Goal: Contribute content

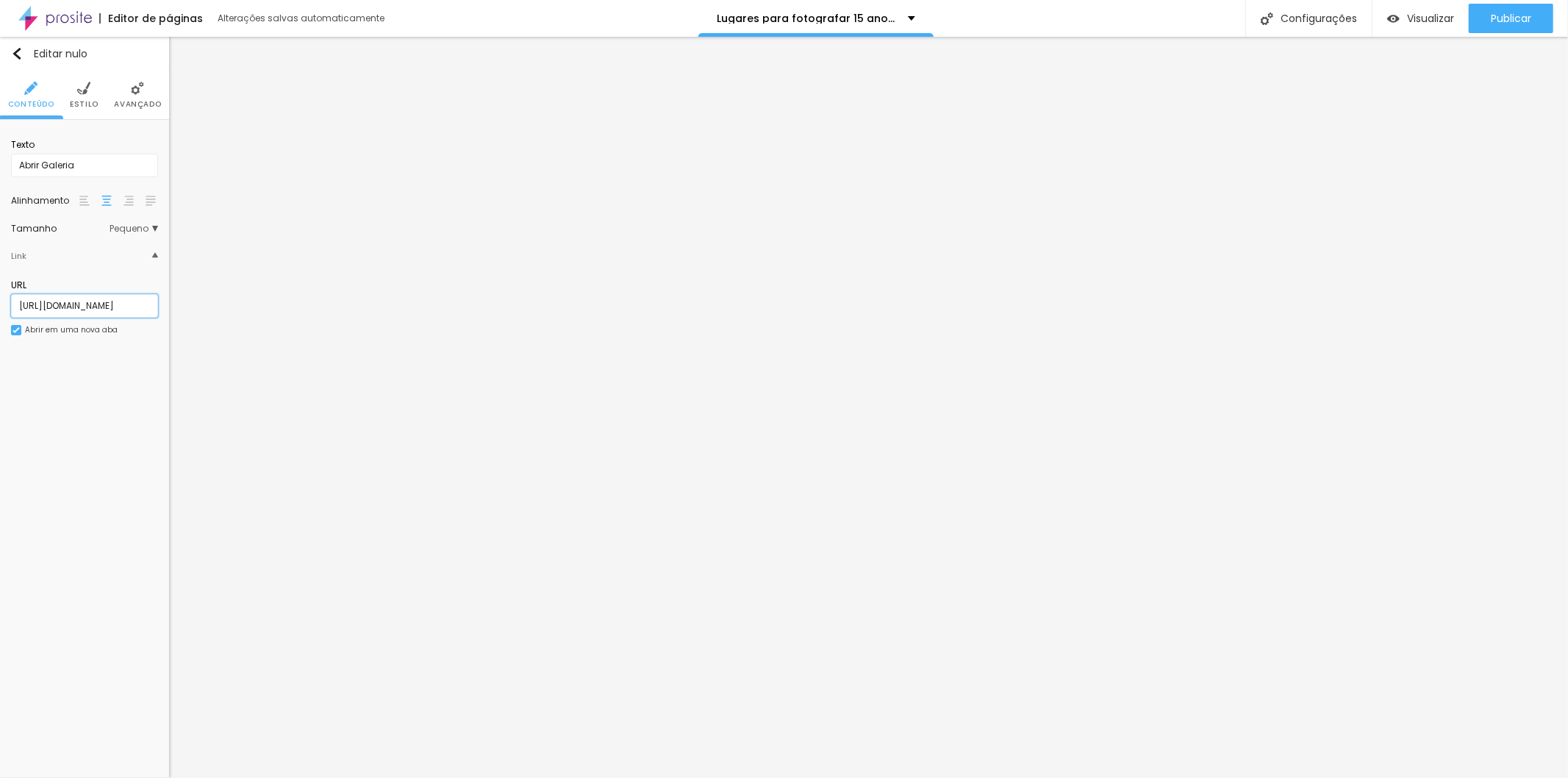
click at [77, 304] on input "[URL][DOMAIN_NAME]" at bounding box center [84, 306] width 147 height 23
paste input "pt-BR/s/lugares-para-fotografar-15-anos-em-[GEOGRAPHIC_DATA]?folder_id=131433#h…"
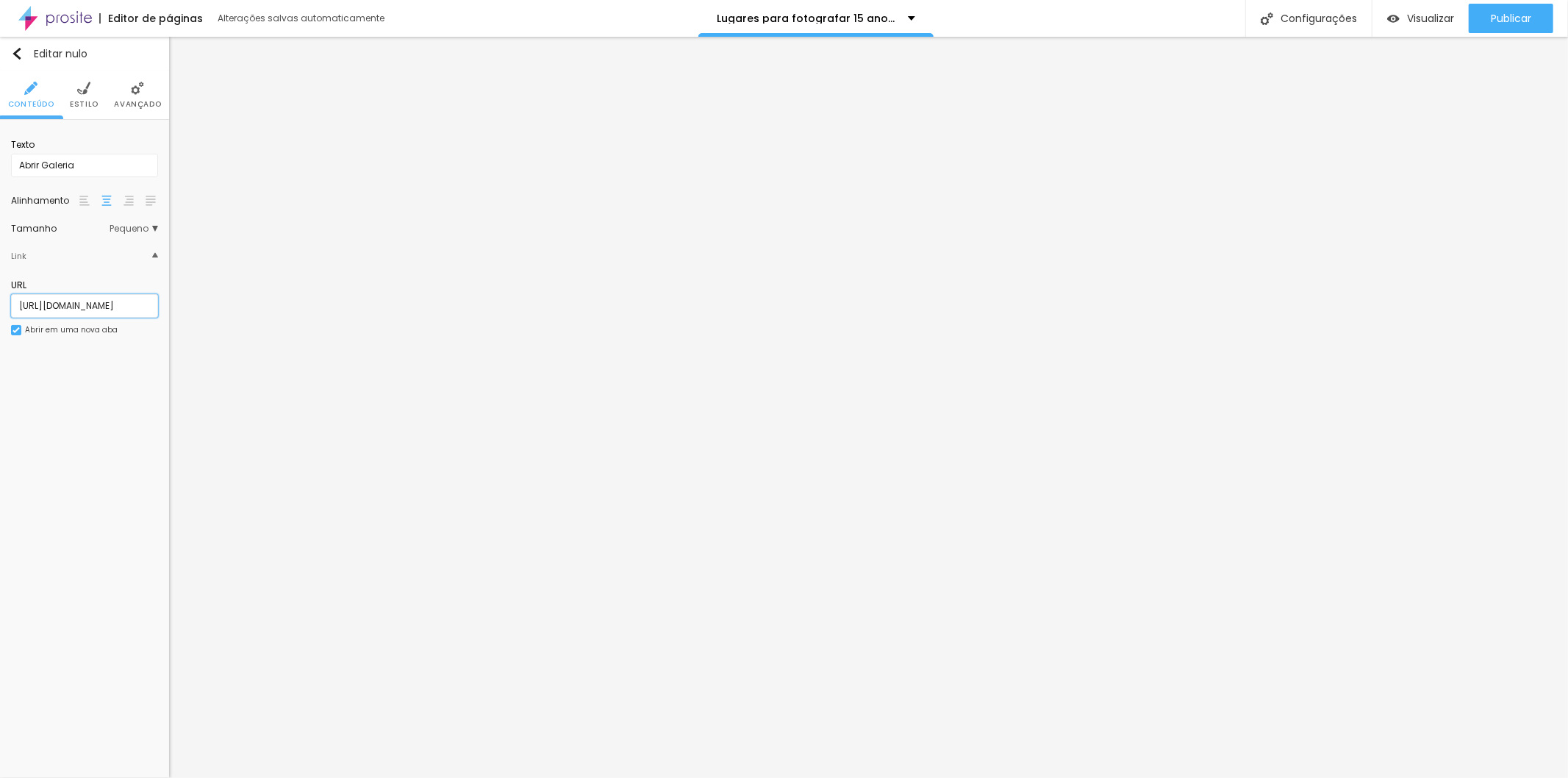
type input "[URL][DOMAIN_NAME]"
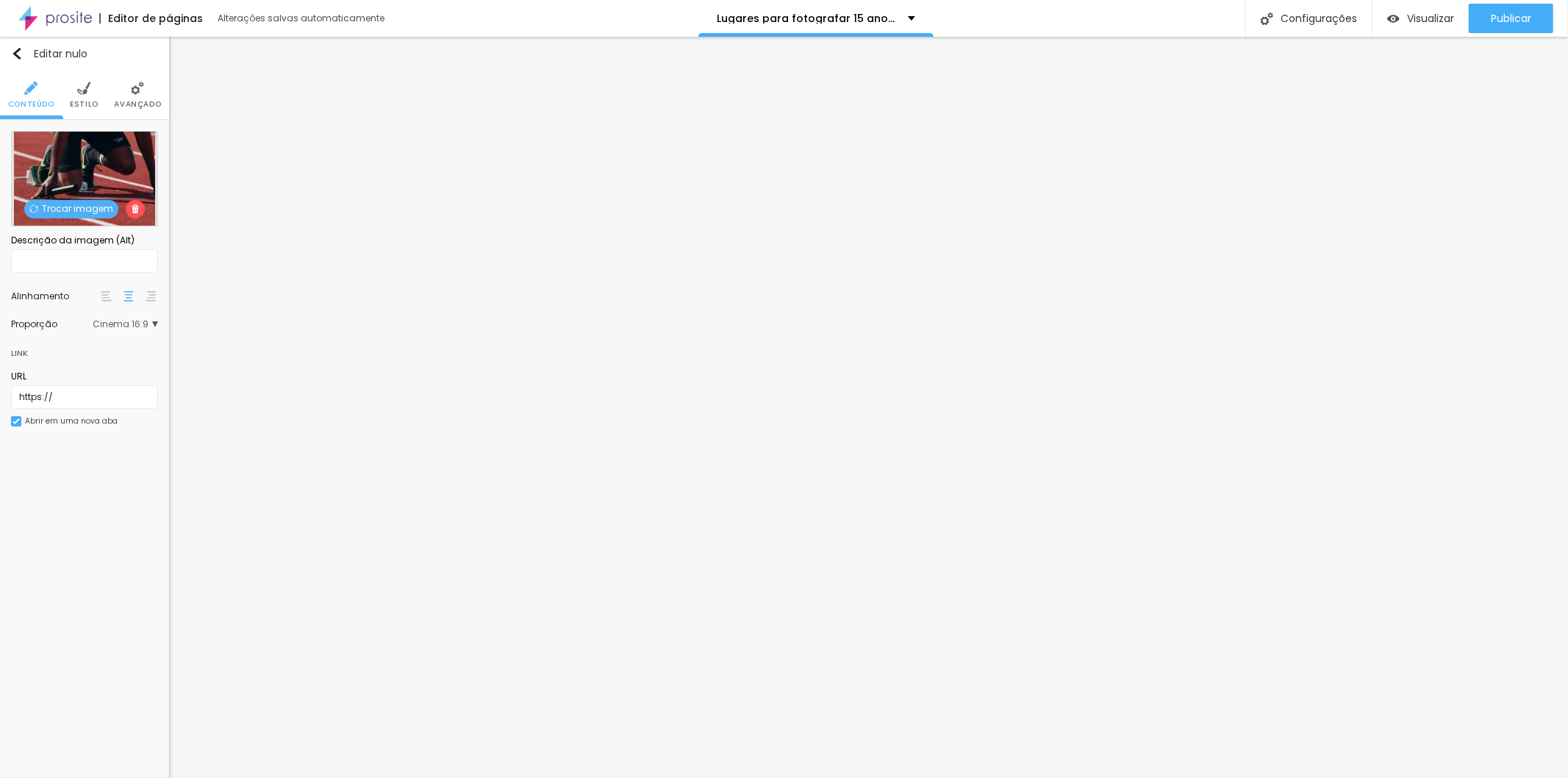
click at [86, 209] on font "Trocar imagem" at bounding box center [77, 209] width 71 height 13
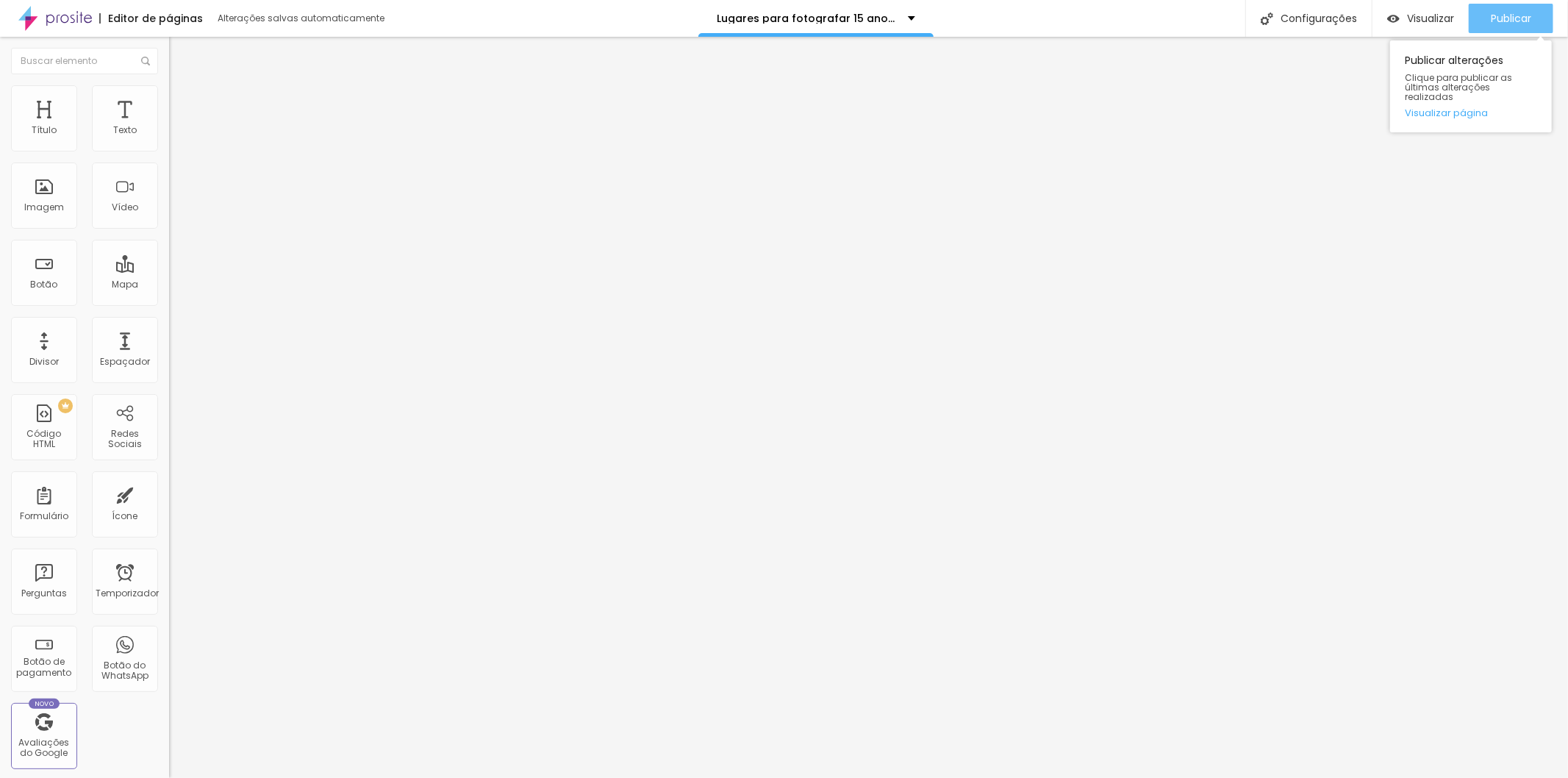
click at [720, 11] on font "Publicar" at bounding box center [1511, 19] width 40 height 15
click at [720, 16] on font "Visualizar" at bounding box center [1430, 19] width 47 height 15
